Goal: Task Accomplishment & Management: Use online tool/utility

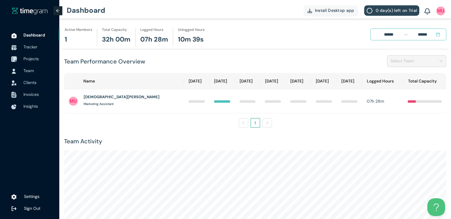
click at [32, 57] on span "Projects" at bounding box center [30, 58] width 15 height 5
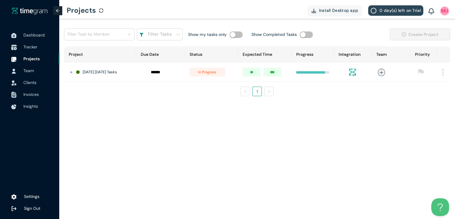
click at [25, 45] on span "Tracker" at bounding box center [30, 46] width 14 height 5
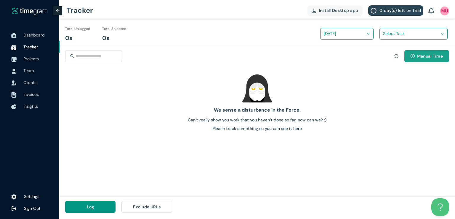
click at [430, 61] on button "Manual Time" at bounding box center [426, 56] width 45 height 12
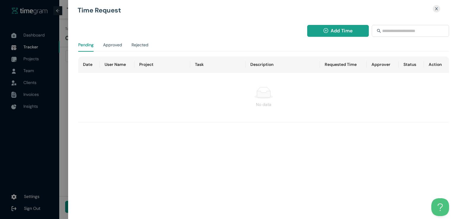
click at [343, 29] on span "Add Time" at bounding box center [342, 30] width 22 height 7
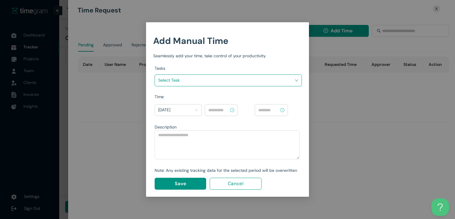
click at [283, 79] on input "search" at bounding box center [226, 80] width 136 height 9
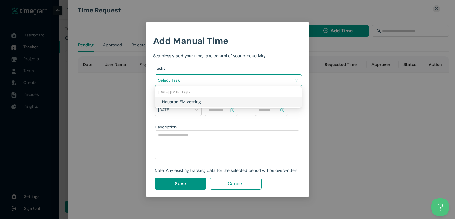
click at [212, 101] on h1 "Houston FM vetting" at bounding box center [197, 101] width 70 height 7
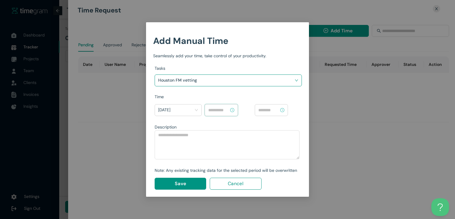
click at [220, 109] on input at bounding box center [218, 110] width 21 height 7
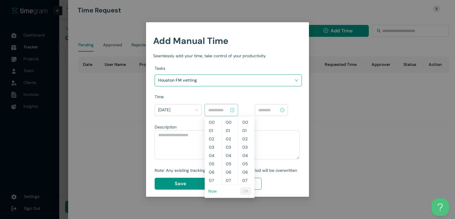
click at [213, 192] on link "Now" at bounding box center [212, 190] width 9 height 5
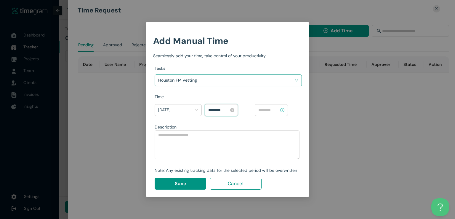
scroll to position [66, 0]
click at [218, 110] on input "********" at bounding box center [218, 110] width 21 height 7
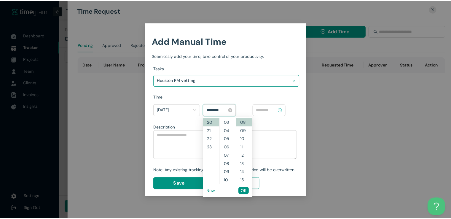
scroll to position [17, 0]
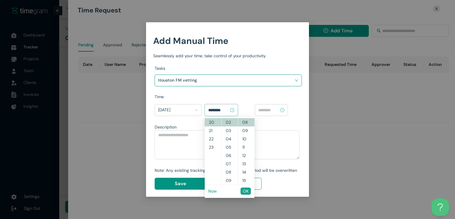
click at [244, 193] on span "OK" at bounding box center [246, 191] width 6 height 7
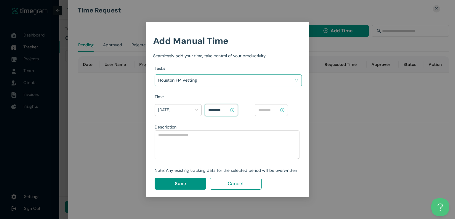
type input "********"
click at [272, 107] on input at bounding box center [268, 110] width 21 height 7
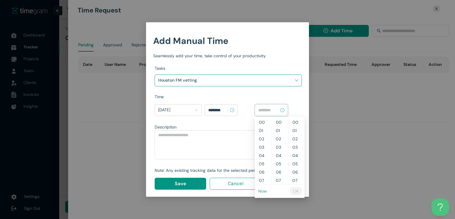
click at [263, 190] on link "Now" at bounding box center [262, 190] width 9 height 5
type input "********"
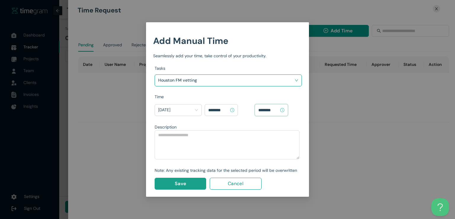
click at [188, 182] on button "Save" at bounding box center [181, 183] width 52 height 12
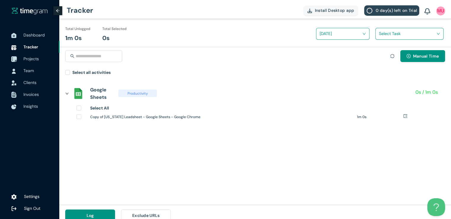
click at [35, 58] on span "Projects" at bounding box center [30, 58] width 15 height 5
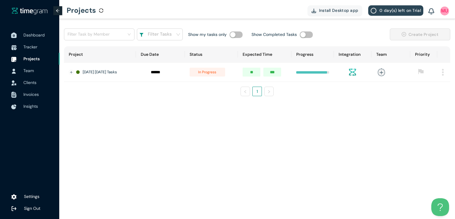
click at [42, 36] on span "Dashboard" at bounding box center [33, 34] width 21 height 5
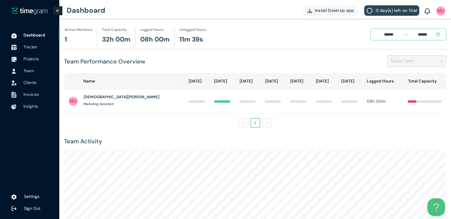
click at [33, 46] on span "Tracker" at bounding box center [30, 46] width 14 height 5
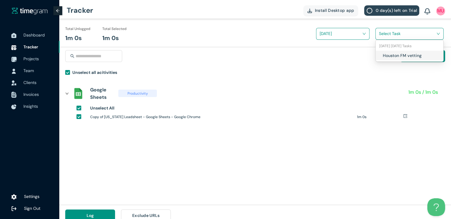
click at [393, 38] on span at bounding box center [407, 33] width 57 height 9
click at [378, 57] on div "Houston FM vetting" at bounding box center [409, 55] width 68 height 9
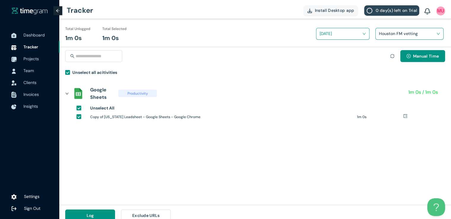
scroll to position [7, 0]
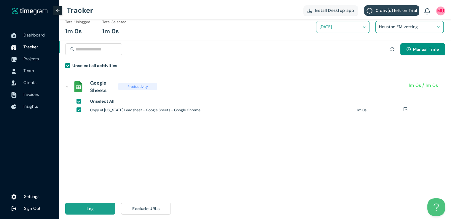
click at [92, 203] on button "Log" at bounding box center [90, 208] width 50 height 12
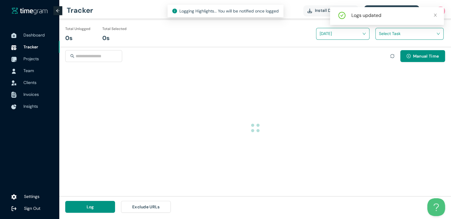
scroll to position [0, 0]
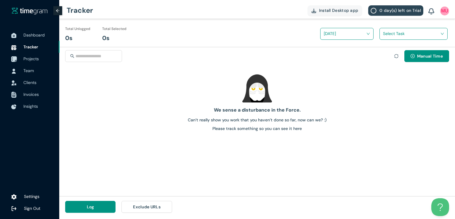
click at [33, 58] on span "Projects" at bounding box center [30, 58] width 15 height 5
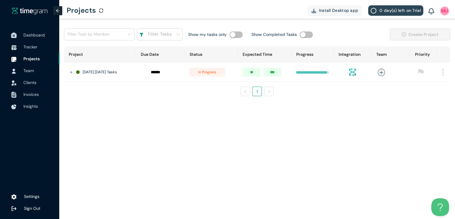
click at [38, 35] on span "Dashboard" at bounding box center [33, 34] width 21 height 5
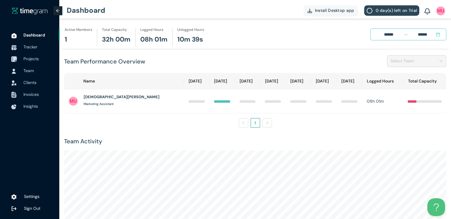
click at [33, 58] on span "Projects" at bounding box center [30, 58] width 15 height 5
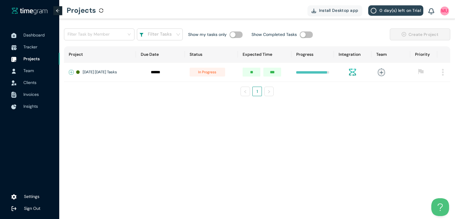
click at [71, 70] on button "Expand row" at bounding box center [71, 72] width 5 height 5
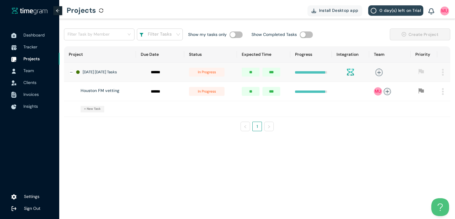
click at [212, 94] on span "in progress" at bounding box center [207, 91] width 36 height 9
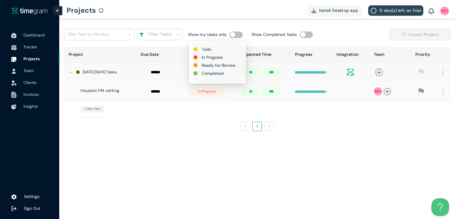
click at [217, 71] on h1 "Completed" at bounding box center [213, 73] width 22 height 7
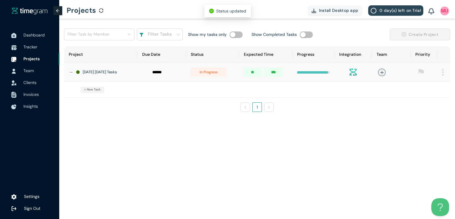
click at [205, 73] on span "in progress" at bounding box center [209, 72] width 36 height 9
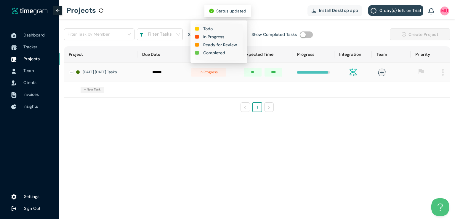
click at [210, 54] on h1 "Completed" at bounding box center [214, 52] width 22 height 7
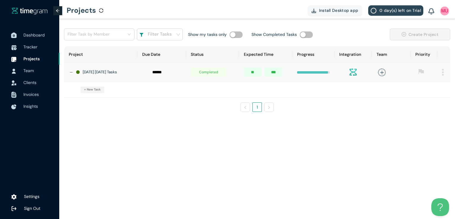
click at [34, 34] on span "Dashboard" at bounding box center [33, 34] width 21 height 5
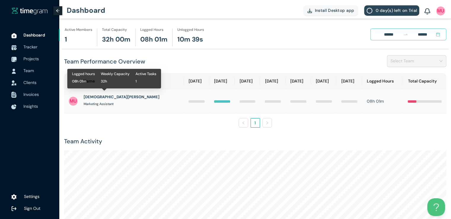
click at [100, 94] on h1 "[DEMOGRAPHIC_DATA][PERSON_NAME]" at bounding box center [122, 97] width 76 height 6
